Goal: Information Seeking & Learning: Find specific fact

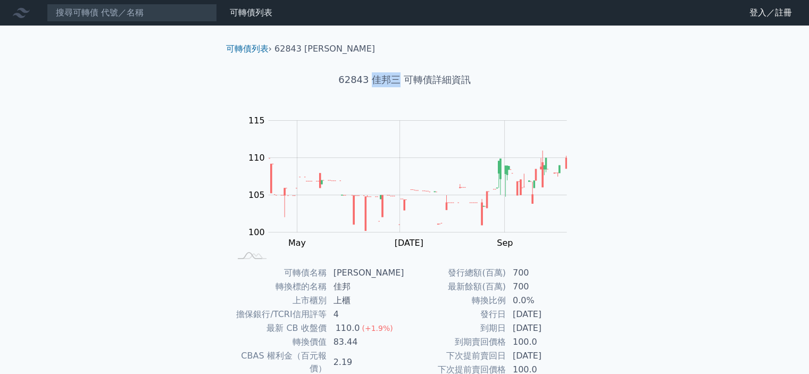
drag, startPoint x: 369, startPoint y: 82, endPoint x: 398, endPoint y: 78, distance: 29.0
click at [398, 78] on h1 "62843 佳邦三 可轉債詳細資訊" at bounding box center [405, 79] width 374 height 15
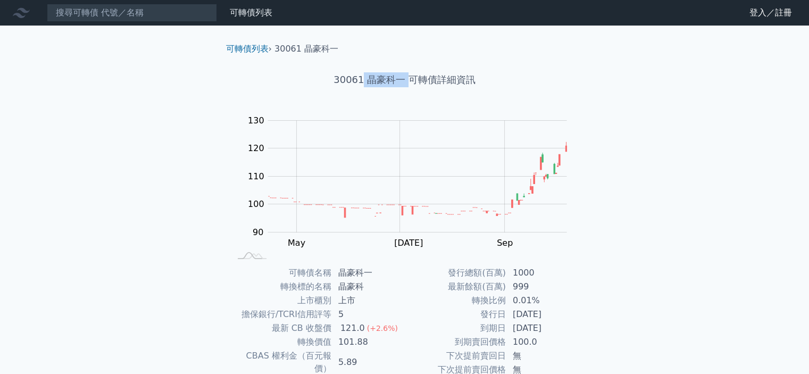
drag, startPoint x: 364, startPoint y: 80, endPoint x: 408, endPoint y: 79, distance: 44.1
click at [408, 79] on h1 "30061 晶豪科一 可轉債詳細資訊" at bounding box center [405, 79] width 374 height 15
copy h1 "晶豪科一"
